Goal: Navigation & Orientation: Understand site structure

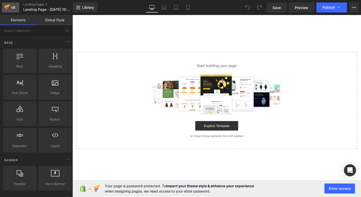
click at [7, 6] on icon at bounding box center [7, 6] width 6 height 3
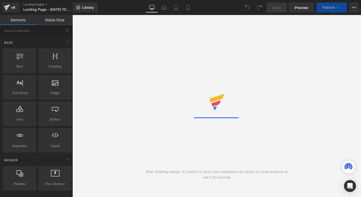
click at [12, 10] on div "v6" at bounding box center [13, 7] width 6 height 7
